Goal: Task Accomplishment & Management: Use online tool/utility

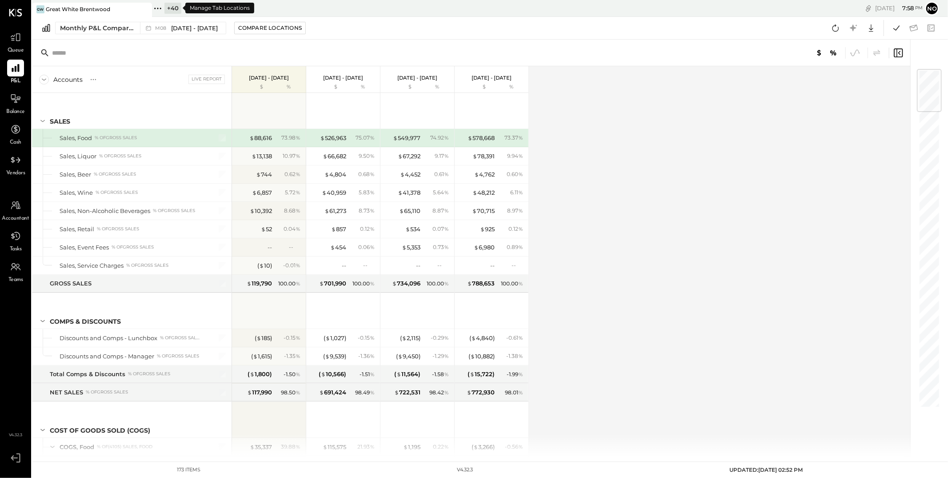
click at [157, 10] on icon at bounding box center [158, 9] width 12 height 12
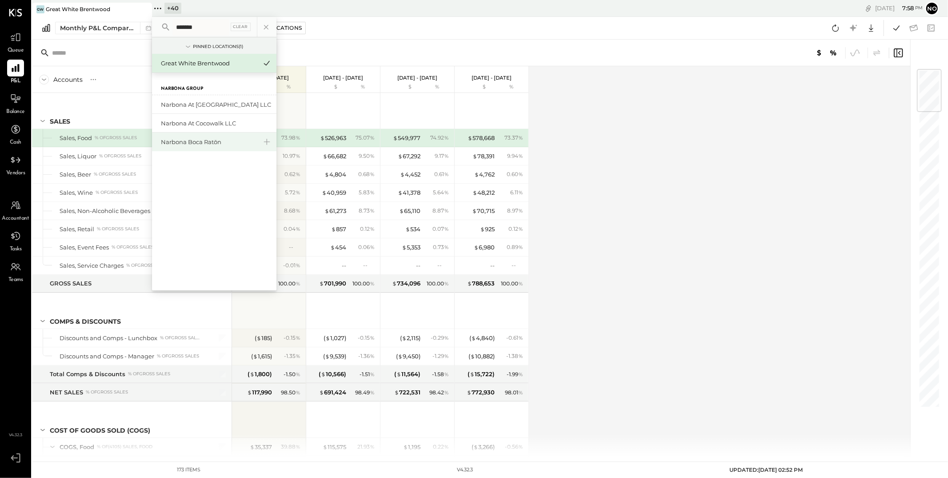
type input "*******"
click at [191, 144] on div "Narbona Boca Ratōn" at bounding box center [209, 142] width 96 height 8
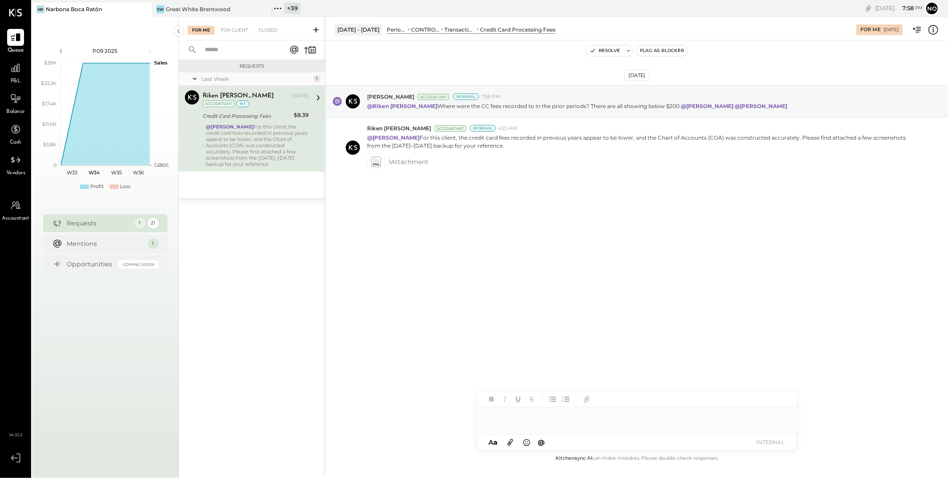
click at [267, 141] on div "@[PERSON_NAME] For this client, the credit card fees recorded in previous years…" at bounding box center [257, 146] width 103 height 44
click at [377, 162] on icon at bounding box center [375, 161] width 9 height 10
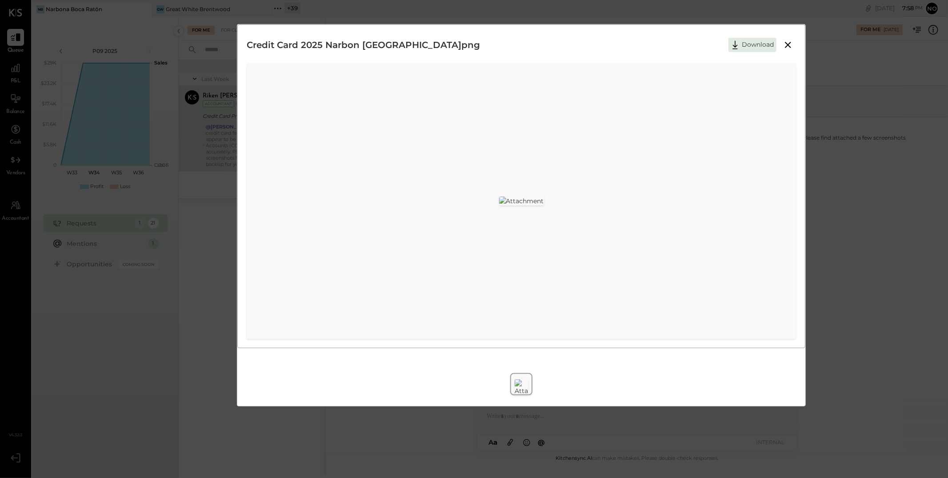
click at [499, 196] on img at bounding box center [521, 200] width 45 height 9
click at [788, 45] on icon at bounding box center [788, 45] width 6 height 6
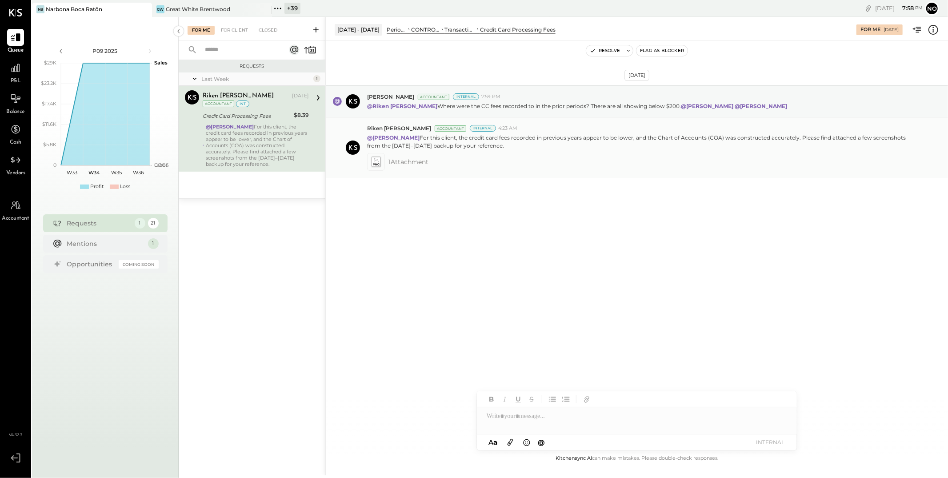
click at [375, 160] on icon at bounding box center [375, 160] width 5 height 4
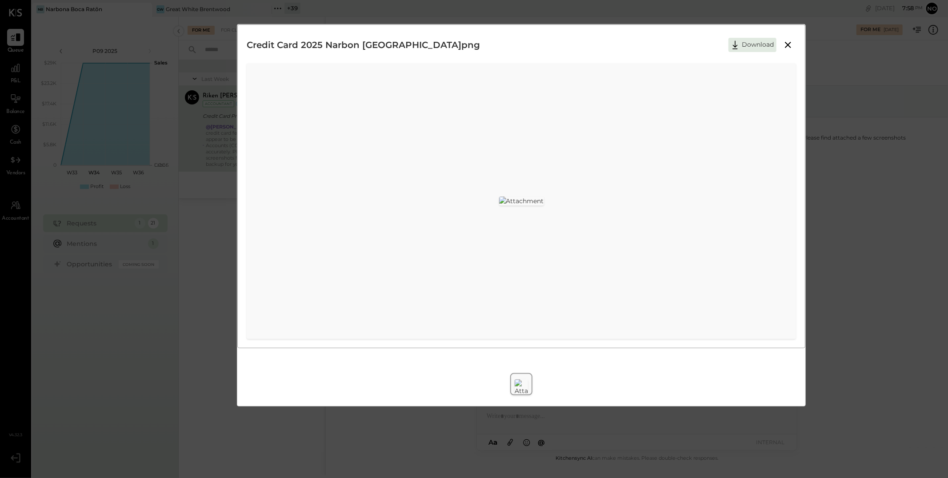
click at [544, 196] on img at bounding box center [521, 200] width 45 height 9
click at [789, 45] on icon at bounding box center [787, 45] width 11 height 11
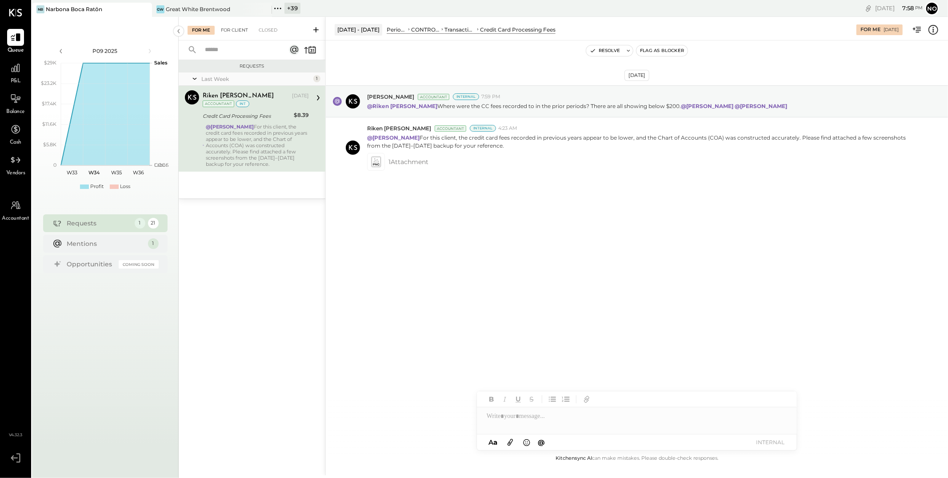
click at [237, 29] on div "For Client" at bounding box center [234, 30] width 36 height 9
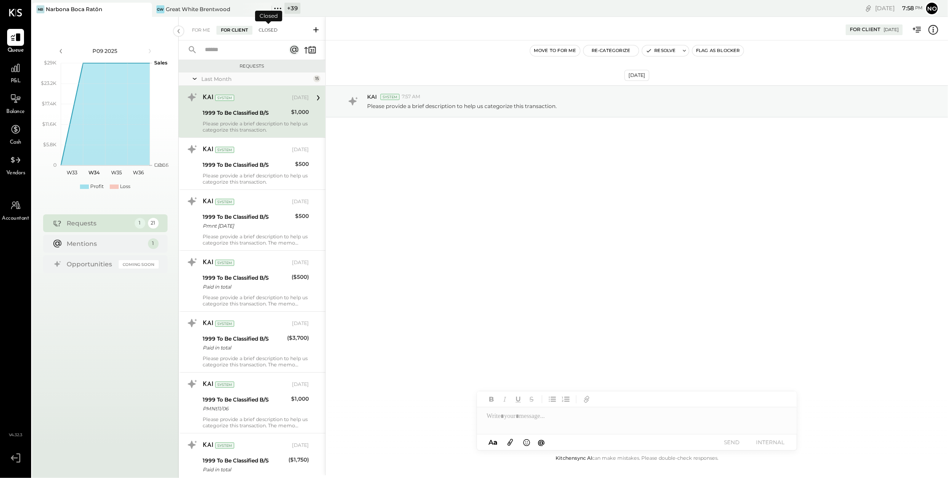
click at [267, 32] on div "Closed" at bounding box center [268, 30] width 28 height 9
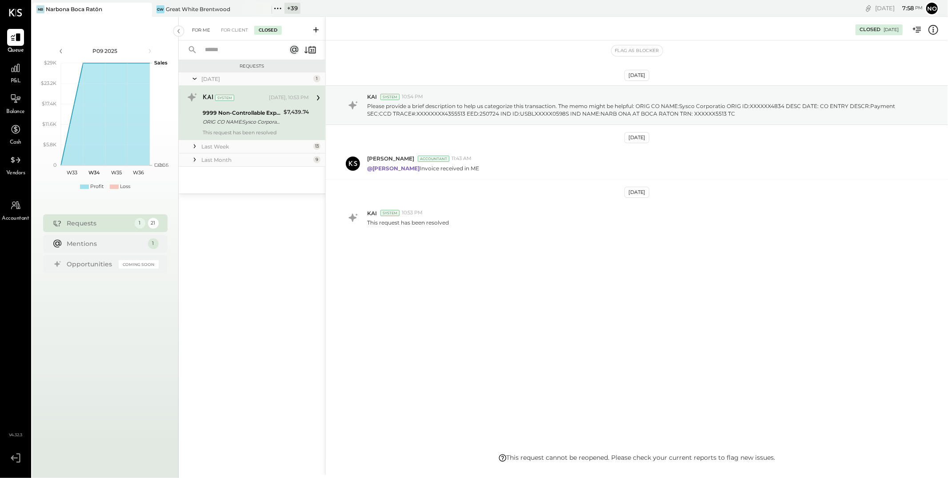
click at [200, 31] on div "For Me" at bounding box center [200, 30] width 27 height 9
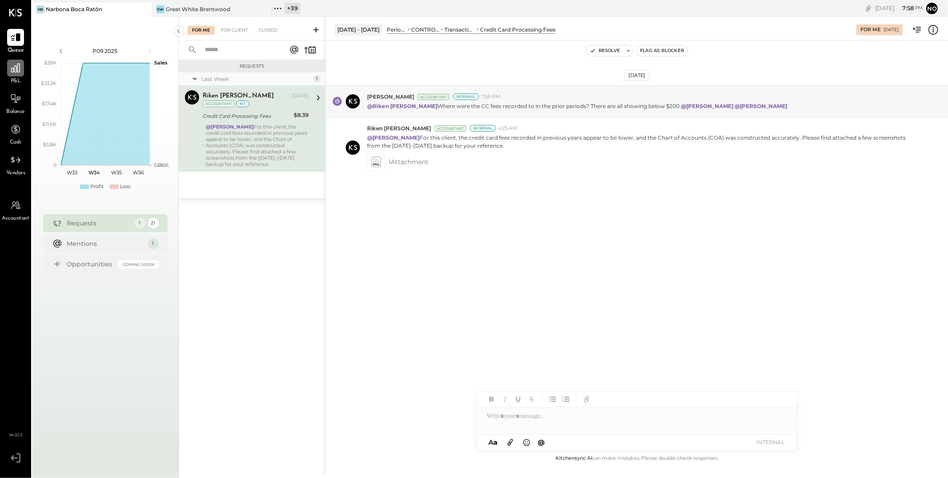
click at [10, 75] on div at bounding box center [15, 68] width 17 height 17
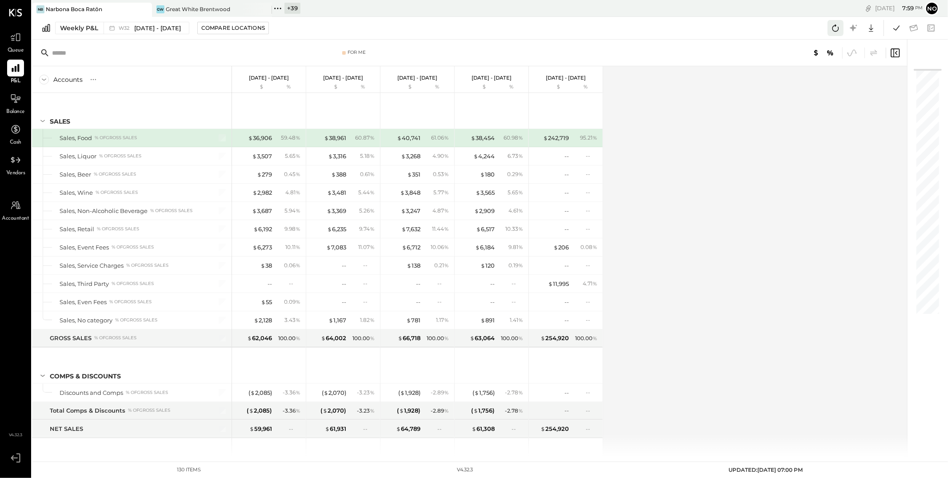
click at [830, 27] on icon at bounding box center [835, 28] width 12 height 12
click at [837, 29] on icon at bounding box center [835, 28] width 12 height 12
click at [895, 29] on icon at bounding box center [896, 28] width 12 height 12
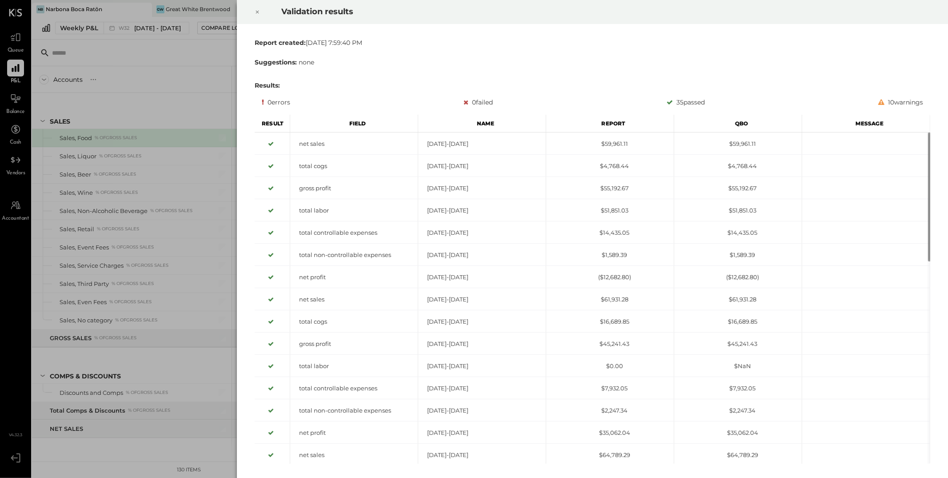
click at [258, 12] on icon at bounding box center [257, 12] width 3 height 3
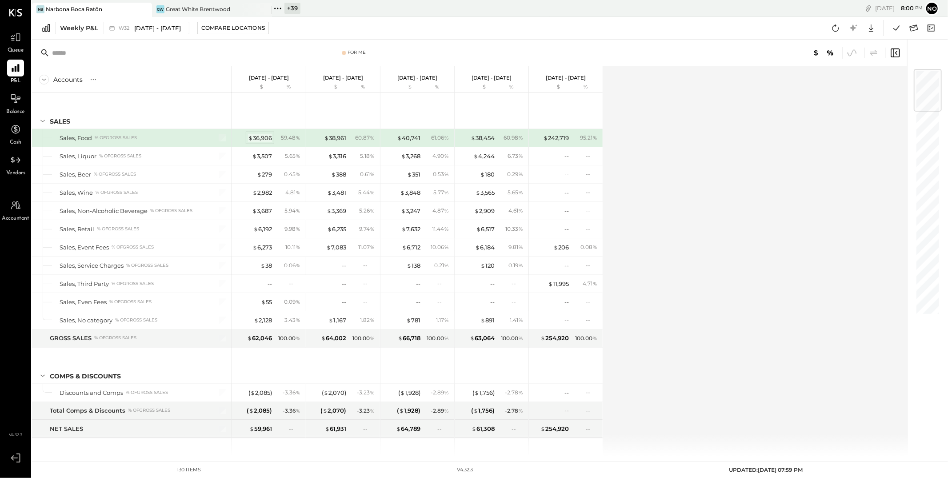
click at [264, 137] on div "$ 36,906" at bounding box center [260, 138] width 24 height 8
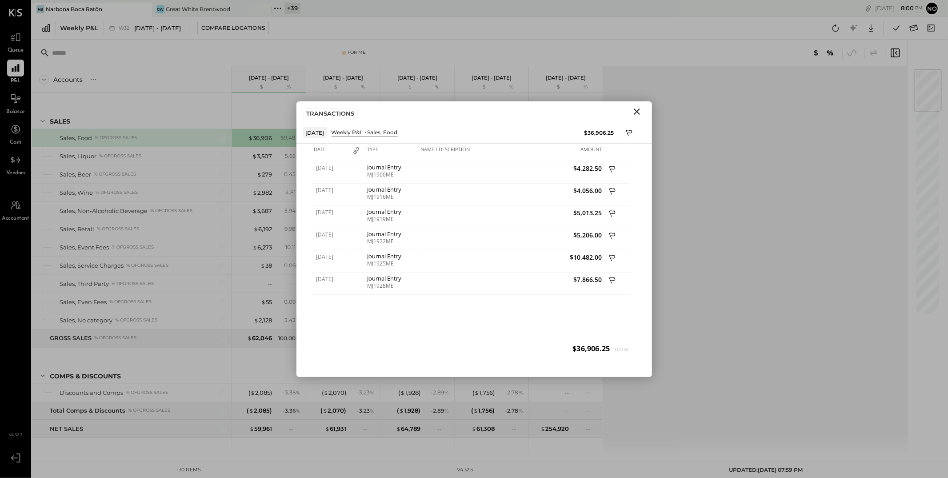
click at [638, 112] on icon "Close" at bounding box center [636, 111] width 11 height 11
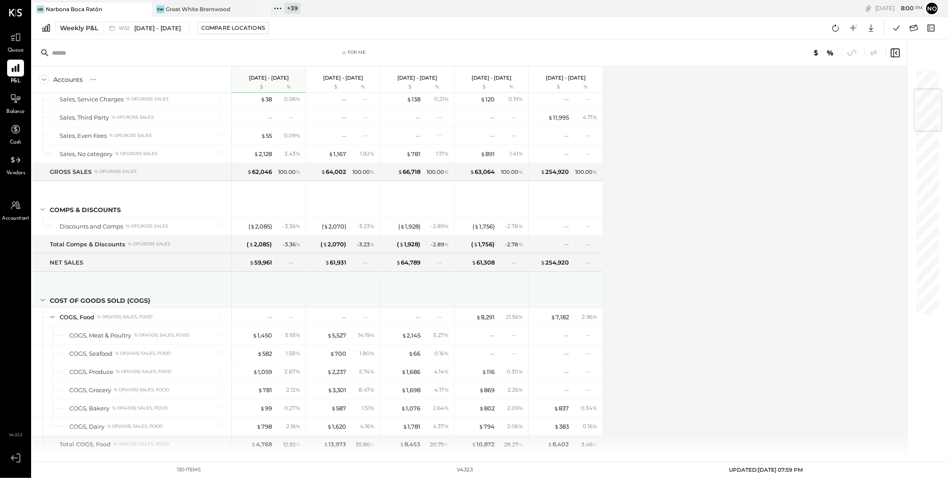
scroll to position [288, 0]
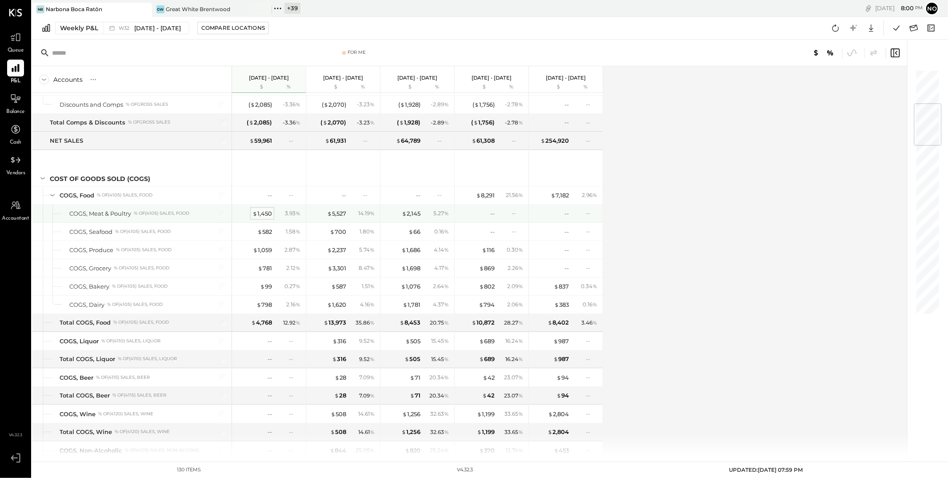
click at [262, 212] on div "$ 1,450" at bounding box center [262, 213] width 20 height 8
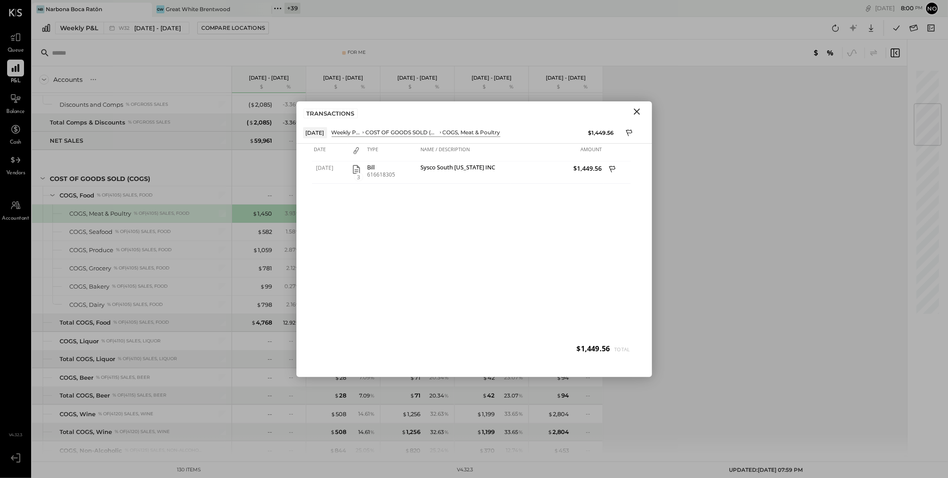
click at [639, 111] on icon "Close" at bounding box center [636, 111] width 11 height 11
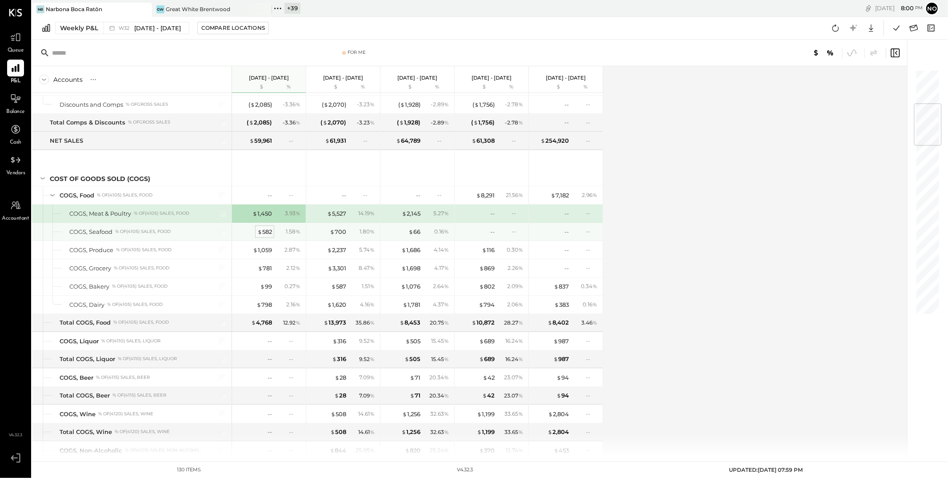
click at [266, 232] on div "$ 582" at bounding box center [264, 231] width 15 height 8
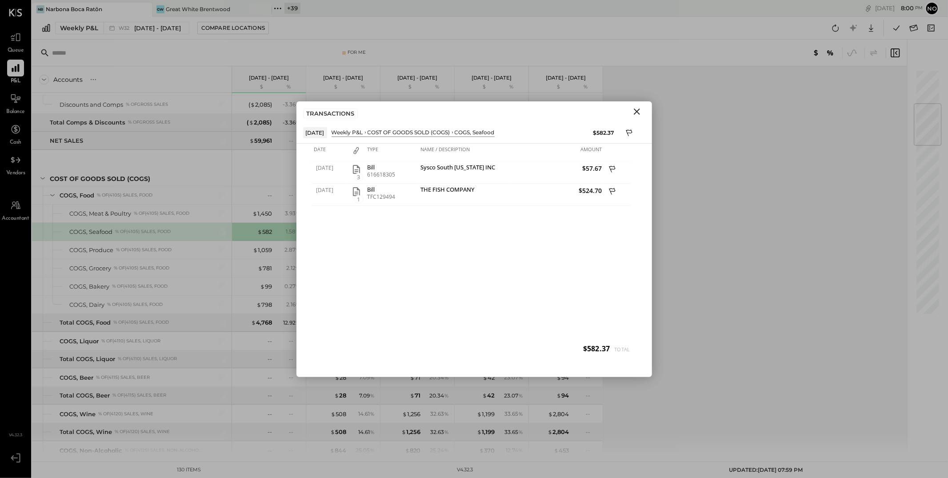
click at [635, 111] on icon "Close" at bounding box center [636, 111] width 11 height 11
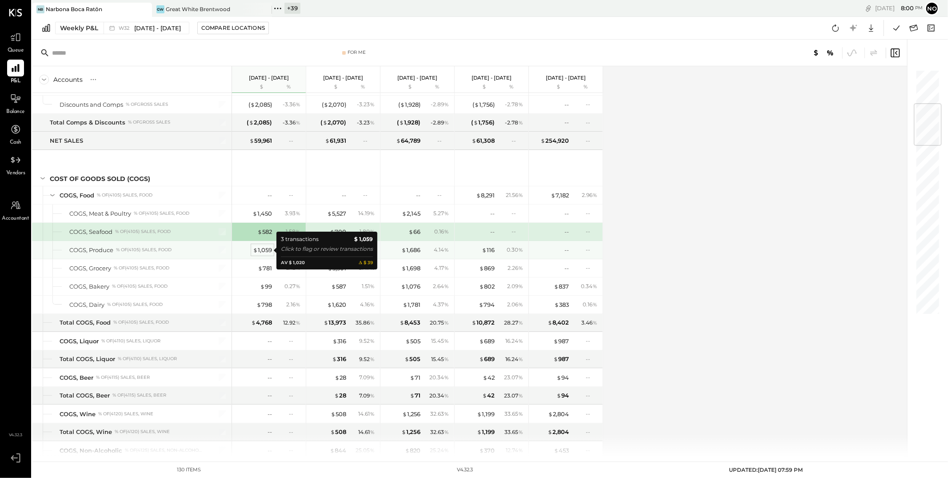
click at [263, 250] on div "$ 1,059" at bounding box center [262, 250] width 19 height 8
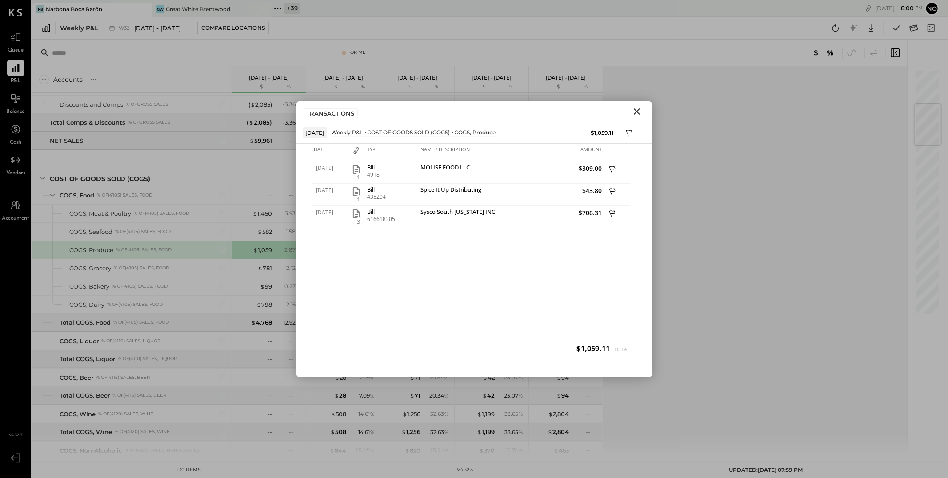
click at [639, 108] on icon "Close" at bounding box center [636, 111] width 11 height 11
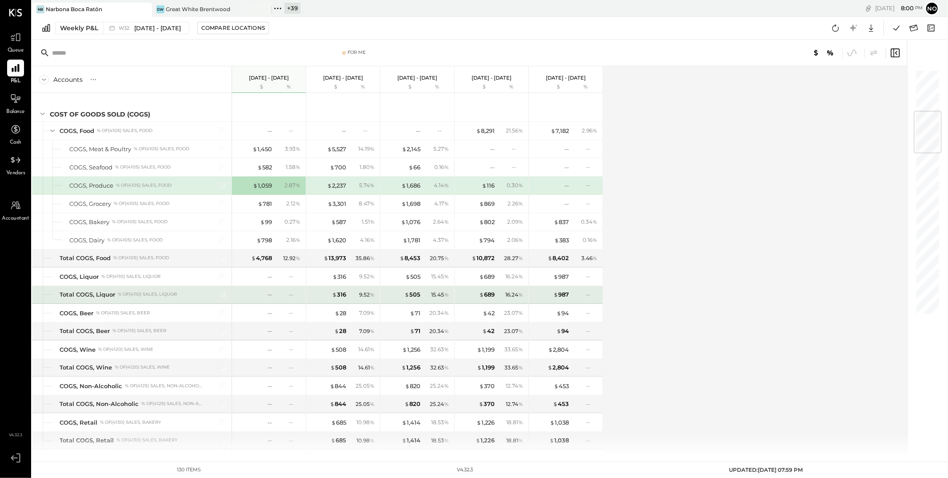
scroll to position [384, 0]
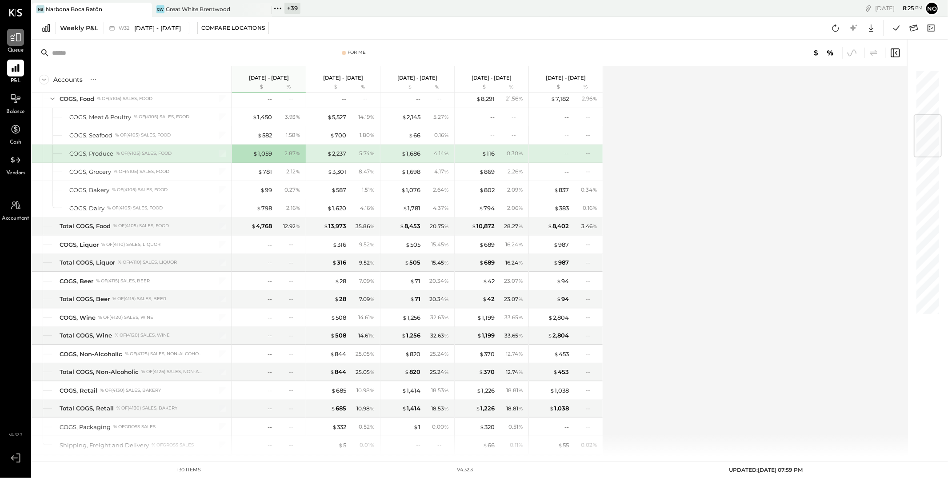
click at [13, 39] on icon at bounding box center [15, 37] width 11 height 8
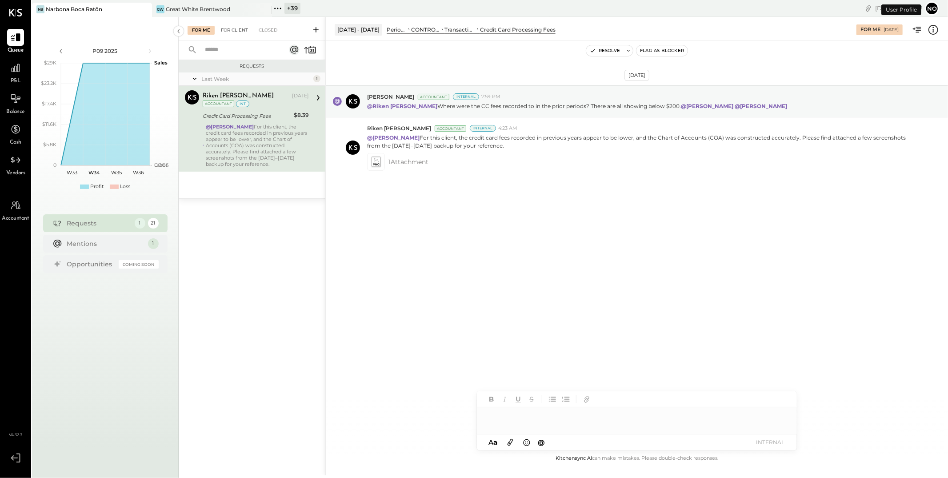
click at [240, 29] on div "For Client" at bounding box center [234, 30] width 36 height 9
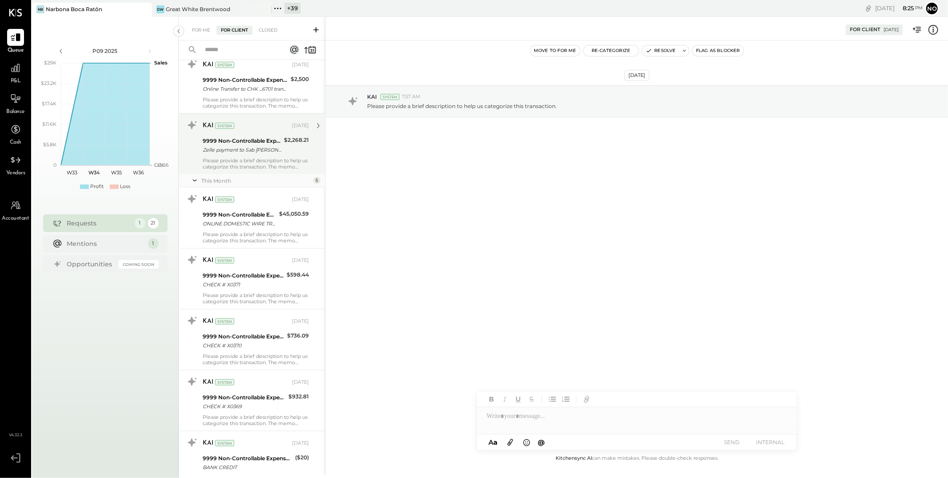
scroll to position [791, 0]
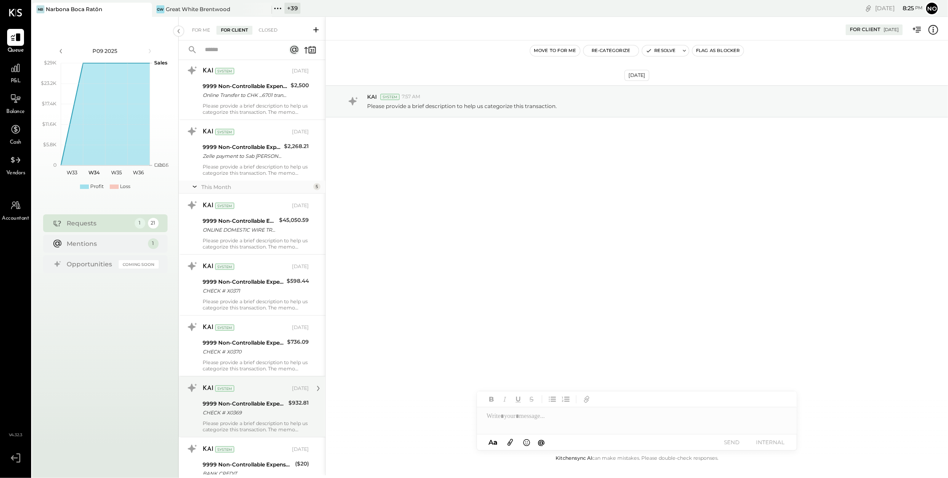
click at [249, 411] on div "CHECK # X0369" at bounding box center [244, 412] width 83 height 9
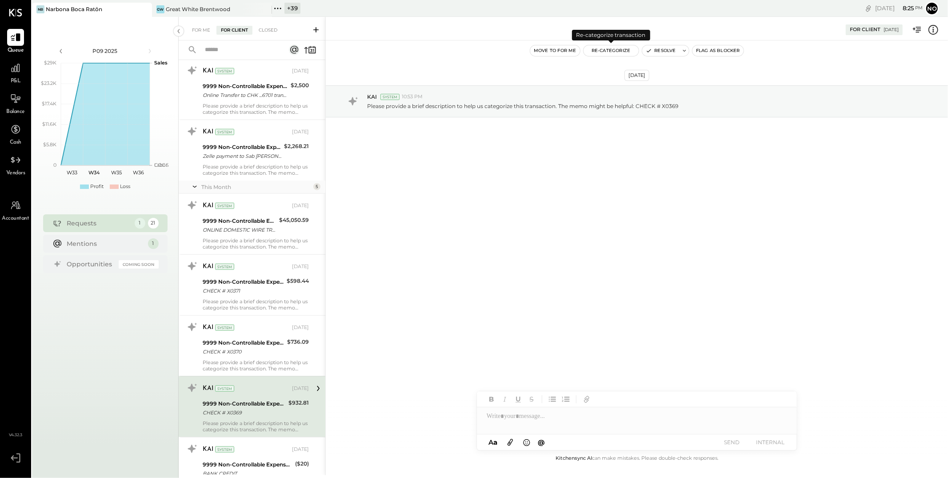
click at [607, 53] on button "Re-Categorize" at bounding box center [610, 50] width 55 height 11
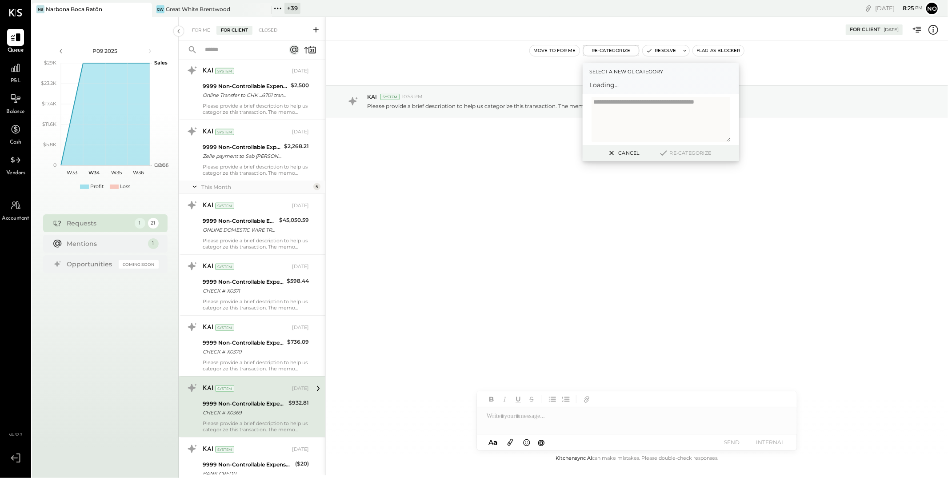
click at [624, 85] on span "Loading..." at bounding box center [660, 84] width 143 height 9
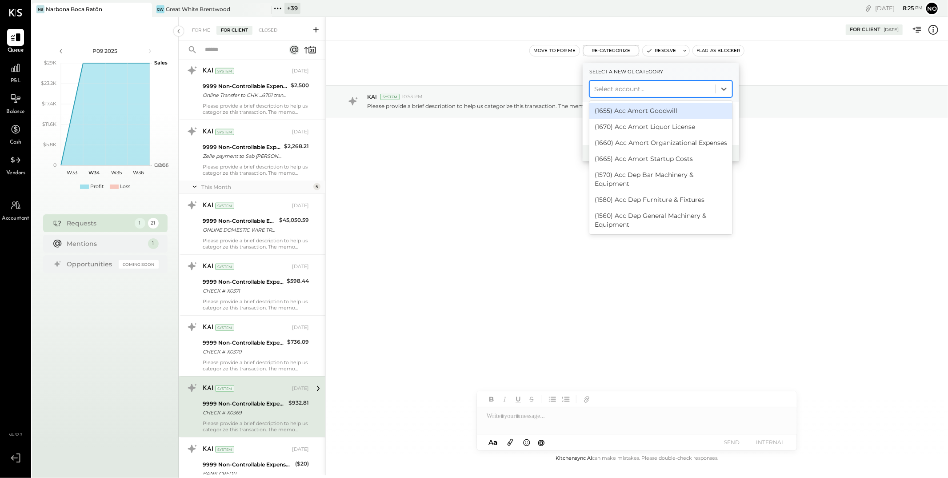
click at [624, 88] on div at bounding box center [652, 89] width 117 height 11
type input "*******"
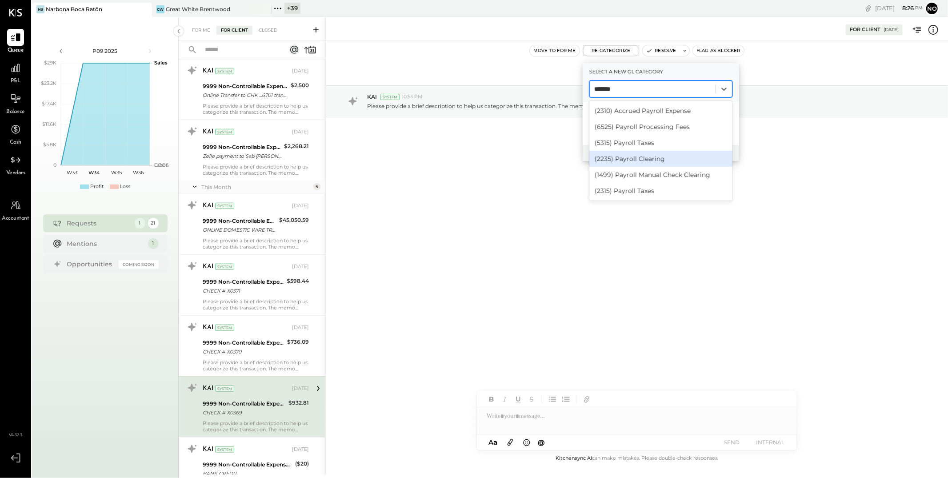
click at [662, 159] on div "(2235) Payroll Clearing" at bounding box center [660, 159] width 143 height 16
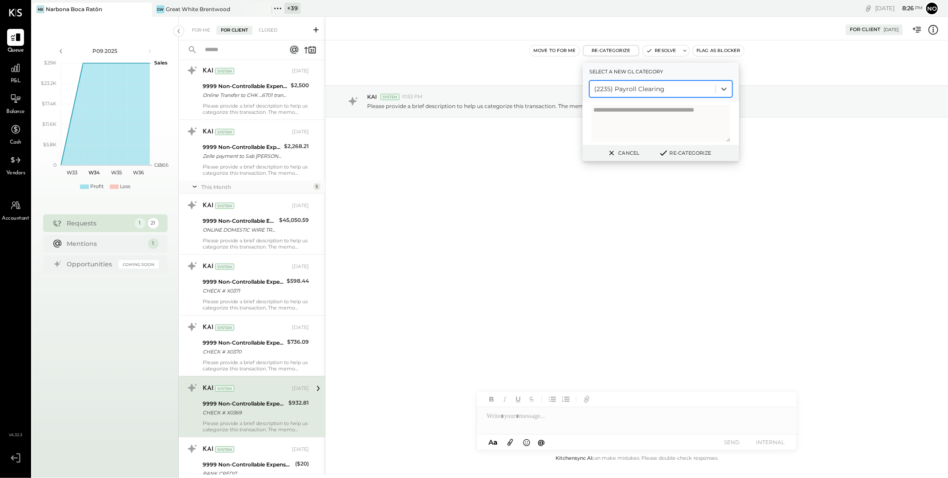
click at [679, 153] on button "Re-Categorize" at bounding box center [684, 153] width 59 height 11
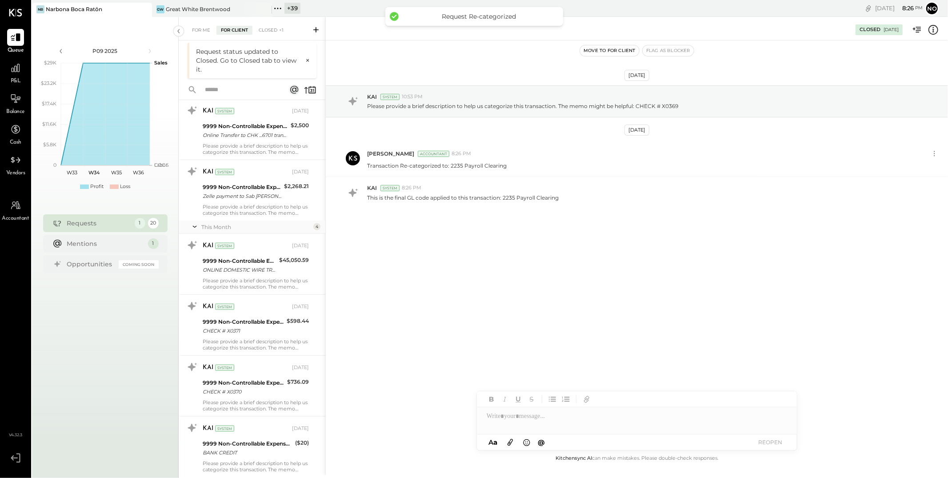
scroll to position [855, 0]
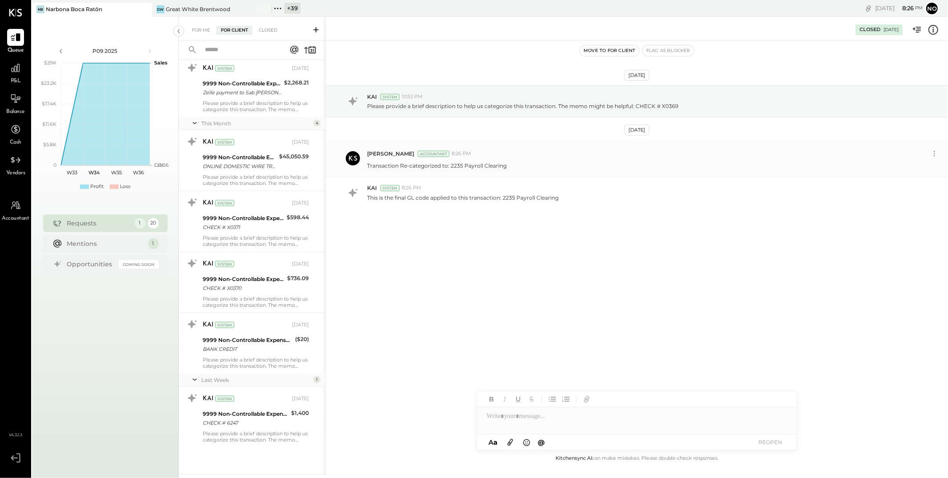
click at [455, 166] on p "Transaction Re-categorized to: 2235 Payroll Clearing" at bounding box center [437, 166] width 140 height 8
click at [496, 417] on div at bounding box center [637, 416] width 320 height 18
click at [548, 397] on span "[PERSON_NAME]" at bounding box center [562, 397] width 70 height 8
click at [621, 418] on div "**********" at bounding box center [637, 416] width 320 height 18
drag, startPoint x: 622, startPoint y: 415, endPoint x: 480, endPoint y: 414, distance: 142.2
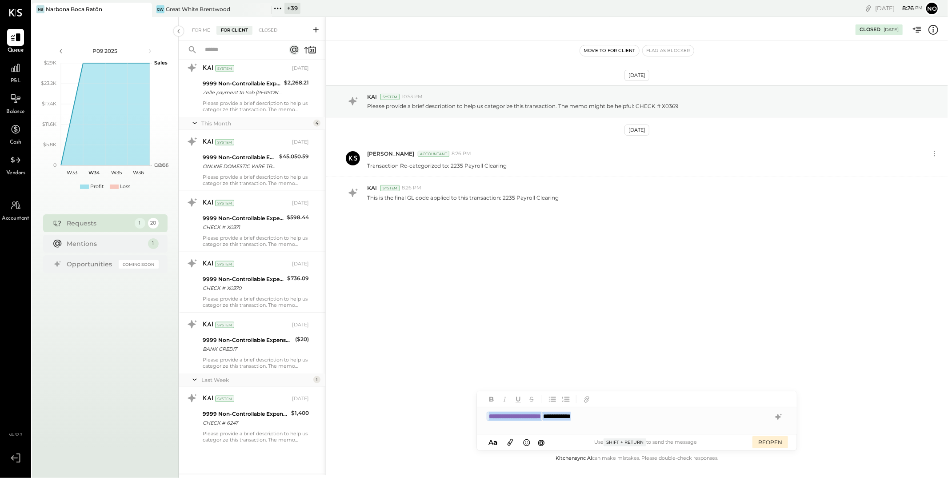
click at [480, 414] on div "**********" at bounding box center [637, 416] width 320 height 18
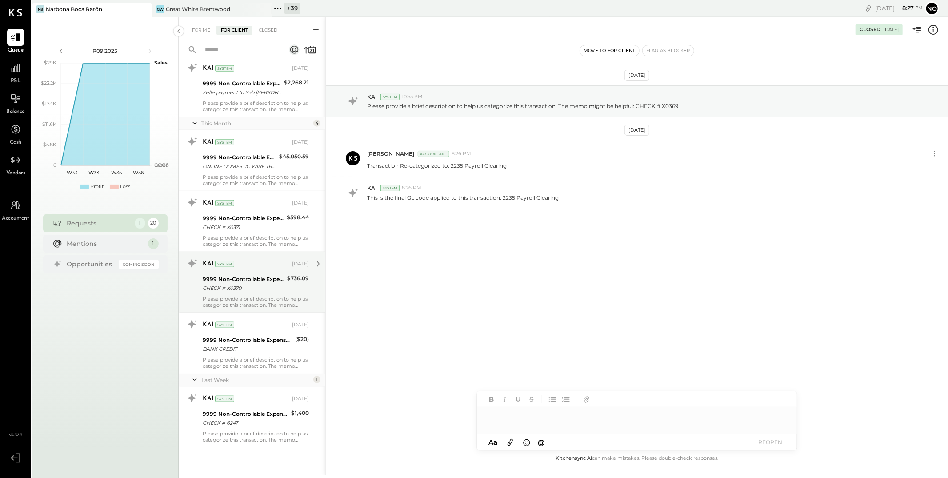
click at [250, 293] on div "9999 Non-Controllable Expenses:Other Income and Expenses:To Be Classified P&L C…" at bounding box center [244, 284] width 82 height 20
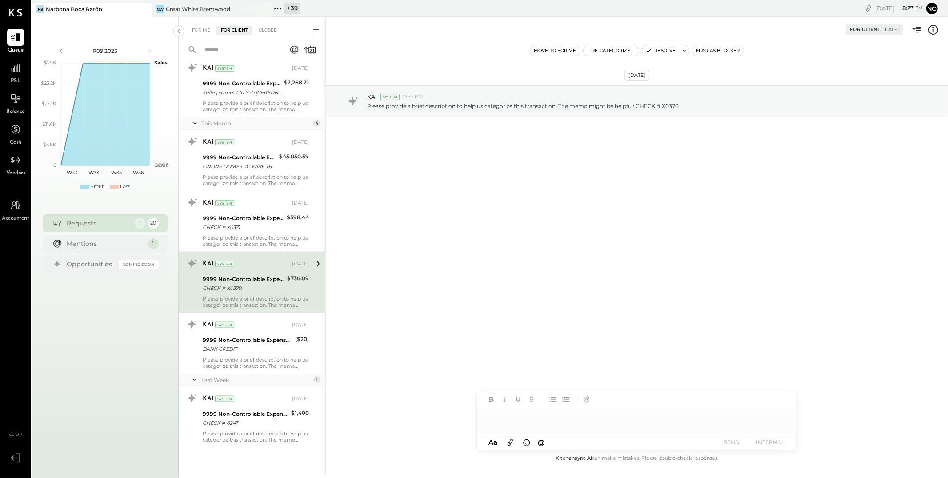
click at [490, 415] on div at bounding box center [637, 416] width 320 height 18
click at [543, 397] on span "[PERSON_NAME]" at bounding box center [562, 397] width 70 height 8
drag, startPoint x: 595, startPoint y: 413, endPoint x: 575, endPoint y: 417, distance: 20.4
click at [575, 417] on div "**********" at bounding box center [637, 416] width 320 height 18
click at [666, 417] on div "**********" at bounding box center [637, 416] width 320 height 18
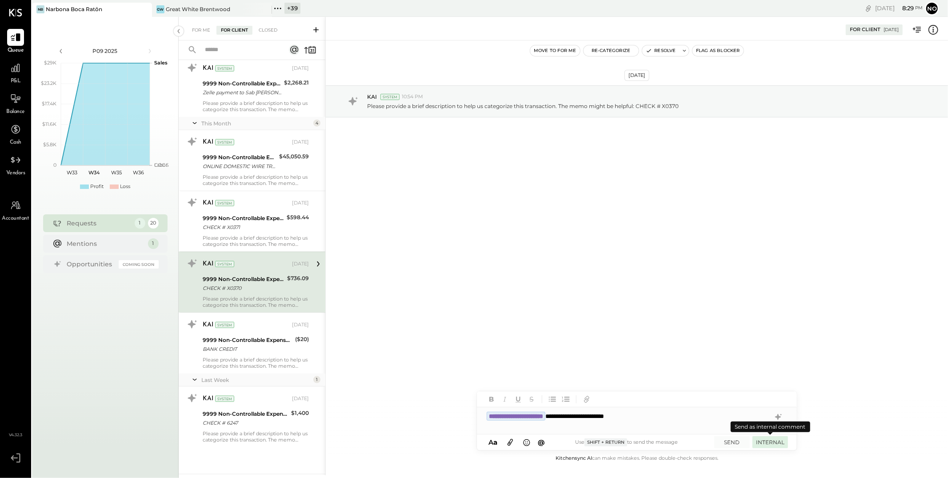
click at [775, 442] on button "INTERNAL" at bounding box center [770, 442] width 36 height 12
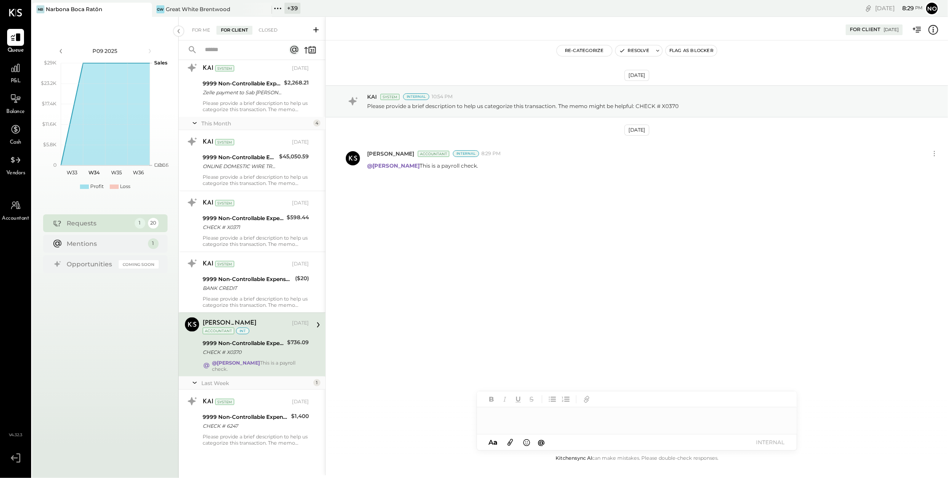
scroll to position [858, 0]
drag, startPoint x: 498, startPoint y: 167, endPoint x: 366, endPoint y: 166, distance: 131.5
click at [366, 166] on div "[PERSON_NAME] Accountant Internal 8:29 PM @[PERSON_NAME] This is a payroll chec…" at bounding box center [637, 158] width 622 height 36
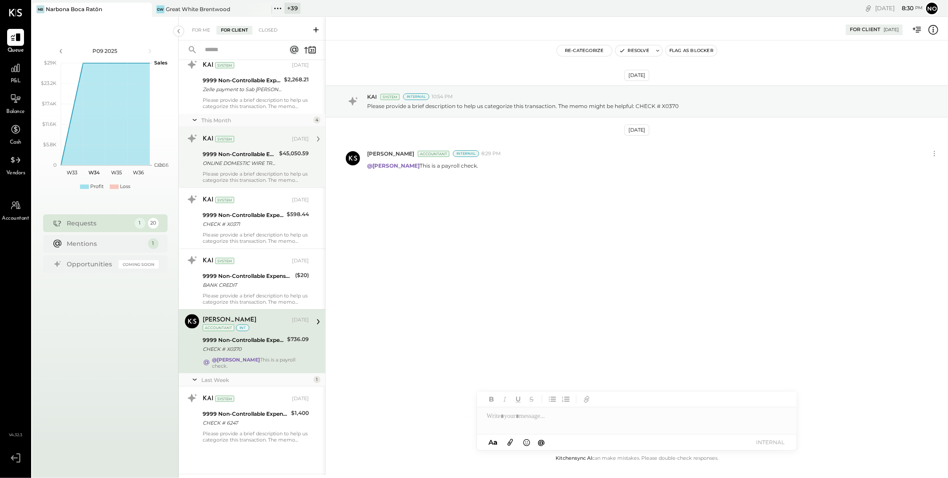
copy p "@[PERSON_NAME] This is a payroll check."
click at [228, 163] on div "ONLINE DOMESTIC WIRE TRANSFER VIA: POPULAR BANK/XXXXX8811 A/C: ABA/XXXXX2605 OR…" at bounding box center [240, 163] width 74 height 9
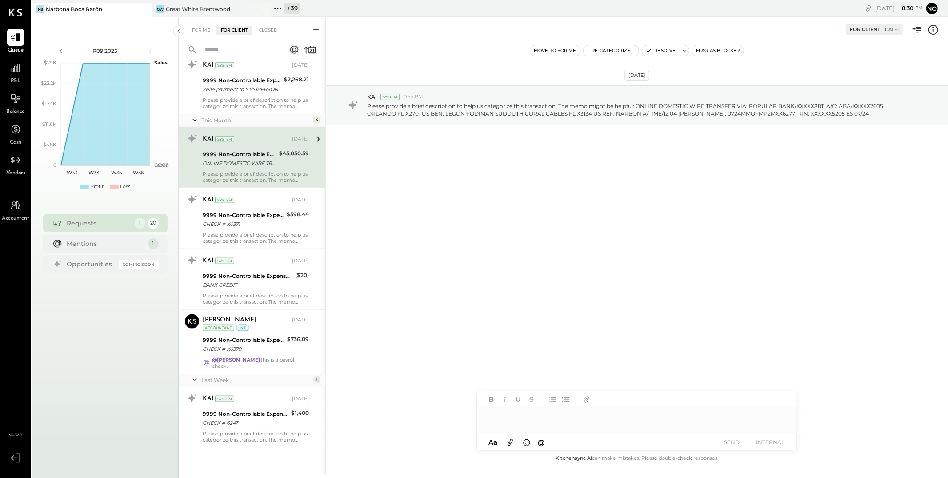
click at [491, 417] on div at bounding box center [637, 416] width 320 height 18
click at [565, 415] on div "**********" at bounding box center [637, 416] width 320 height 18
type input "*"
type input "*****"
click at [565, 398] on span "[PERSON_NAME]" at bounding box center [562, 397] width 70 height 8
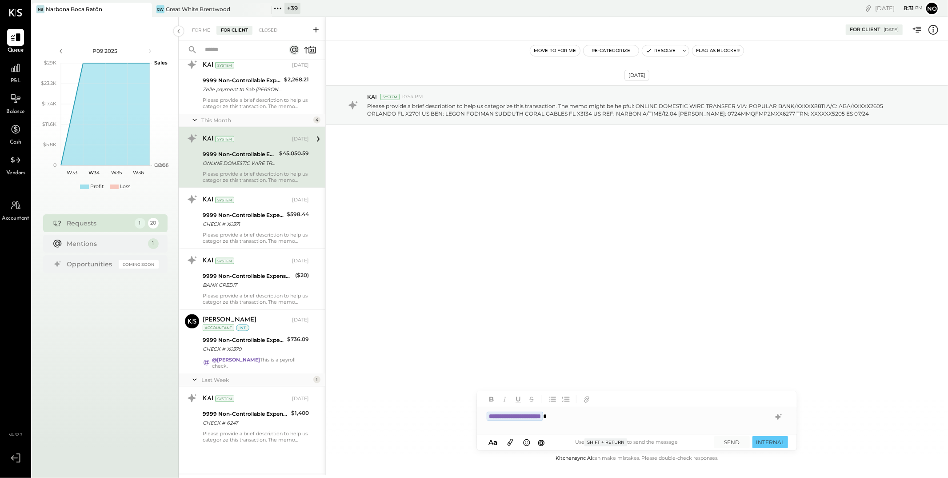
click at [590, 415] on div "**********" at bounding box center [637, 416] width 320 height 18
click at [607, 52] on button "Re-Categorize" at bounding box center [610, 50] width 55 height 11
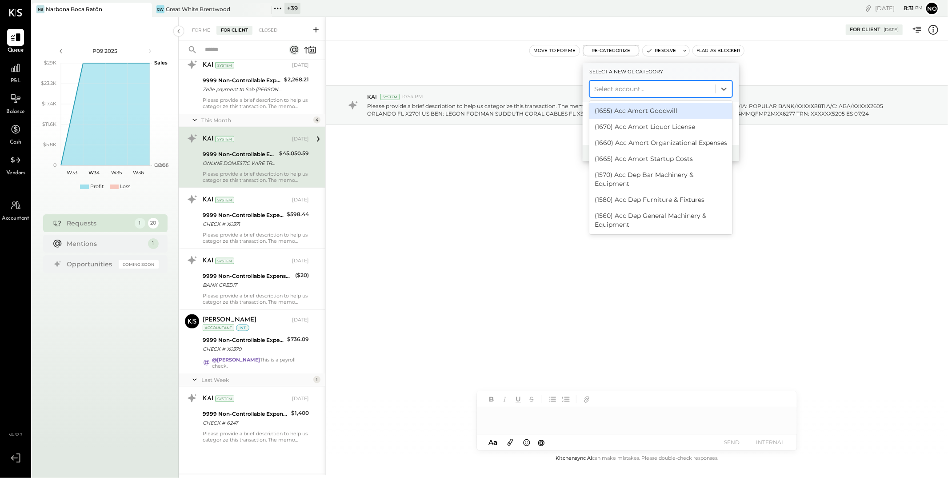
click at [612, 85] on div at bounding box center [652, 89] width 117 height 11
type input "*******"
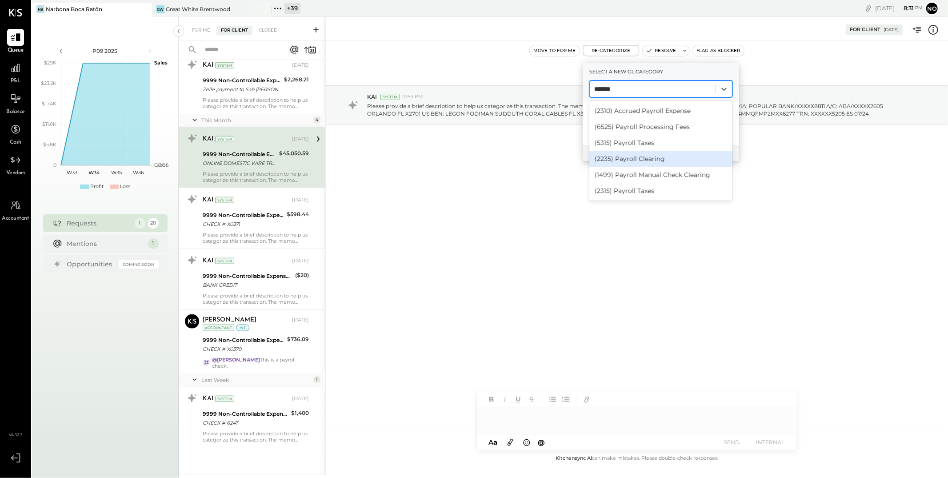
click at [628, 156] on div "(2235) Payroll Clearing" at bounding box center [660, 159] width 143 height 16
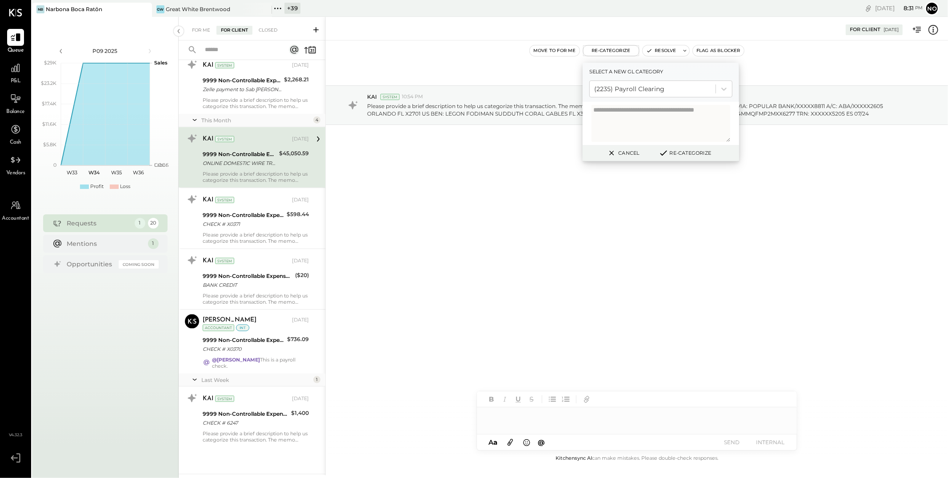
click at [677, 155] on button "Re-Categorize" at bounding box center [684, 153] width 59 height 11
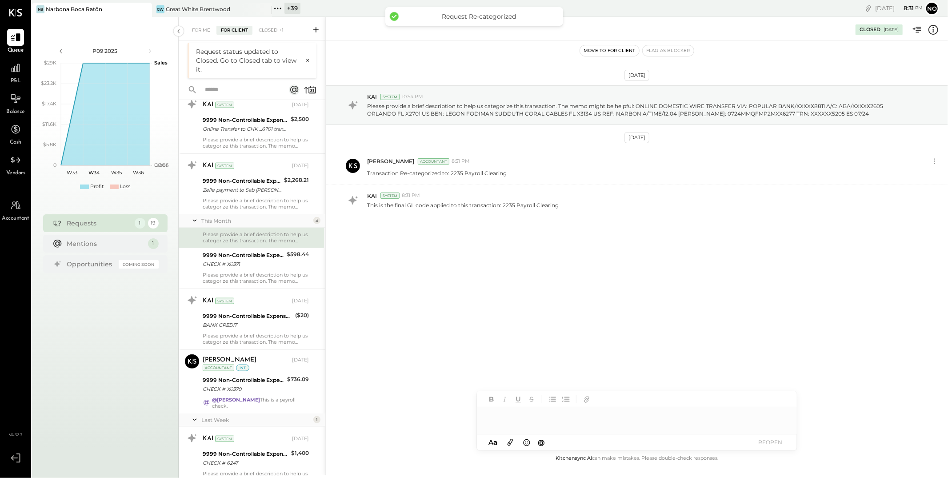
scroll to position [706, 0]
